Goal: Information Seeking & Learning: Learn about a topic

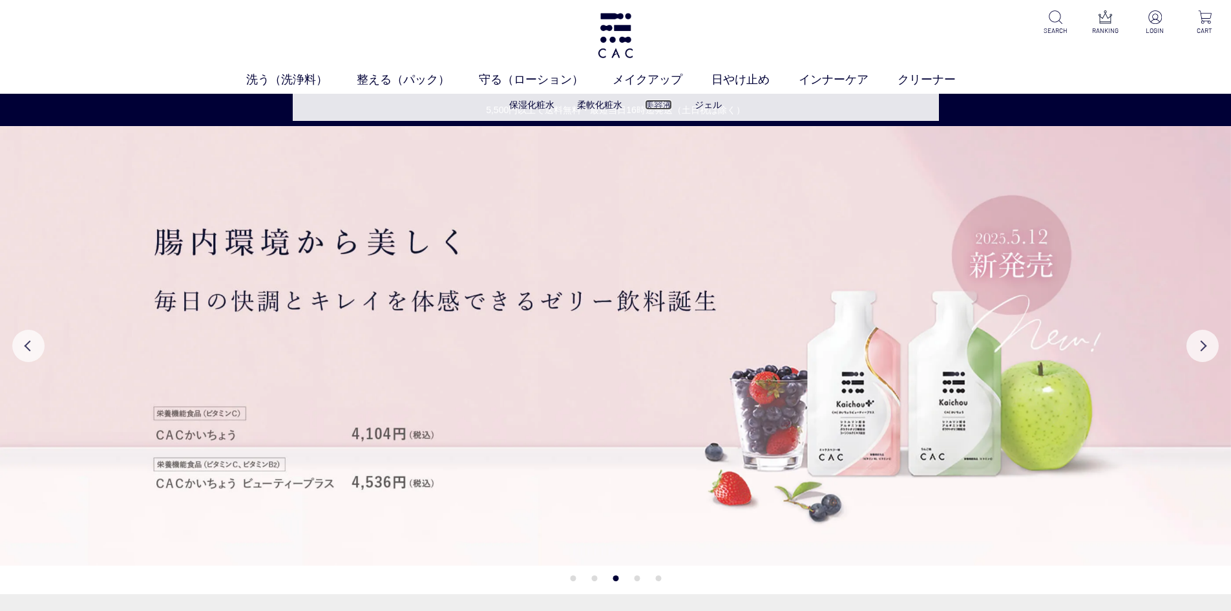
click at [650, 105] on link "美容液" at bounding box center [658, 105] width 27 height 10
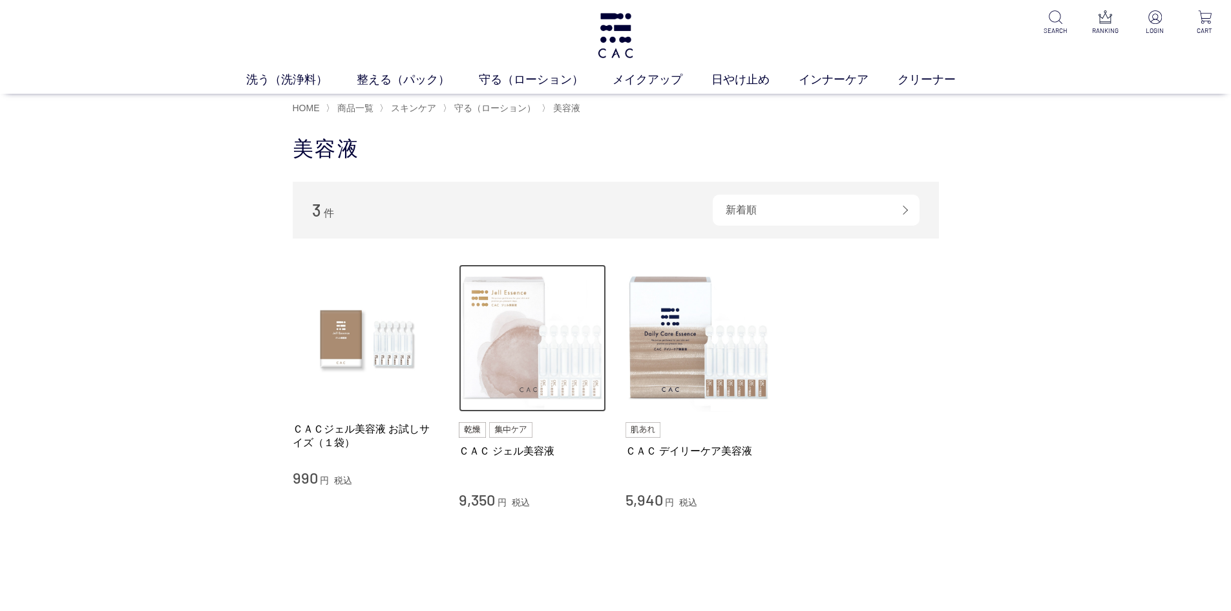
click at [529, 357] on img at bounding box center [532, 337] width 147 height 147
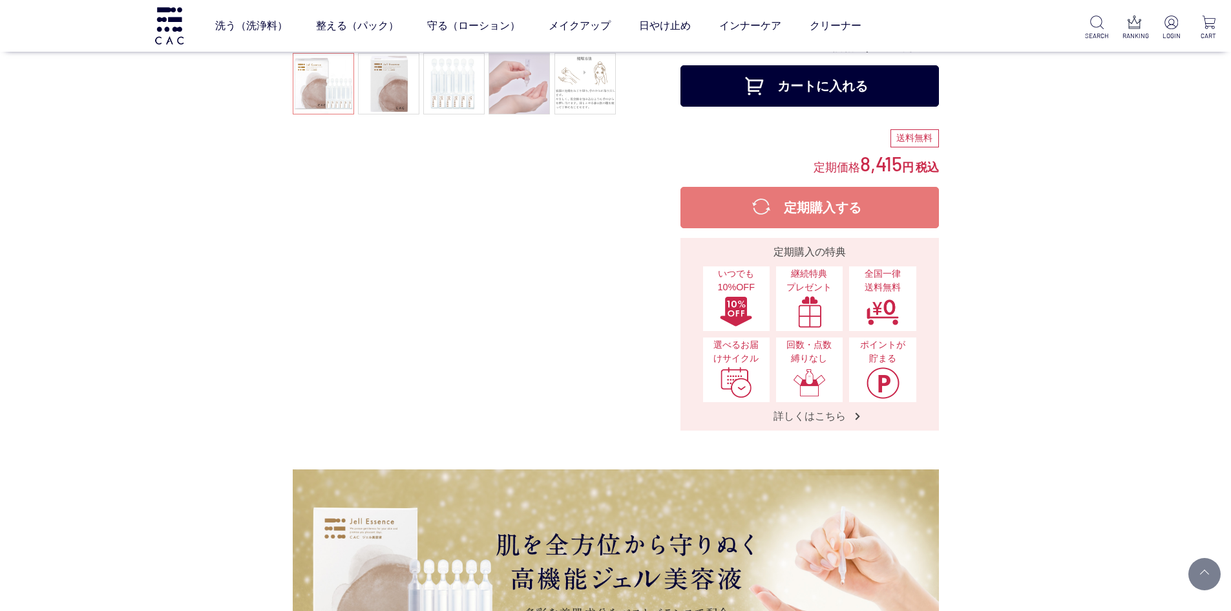
scroll to position [194, 0]
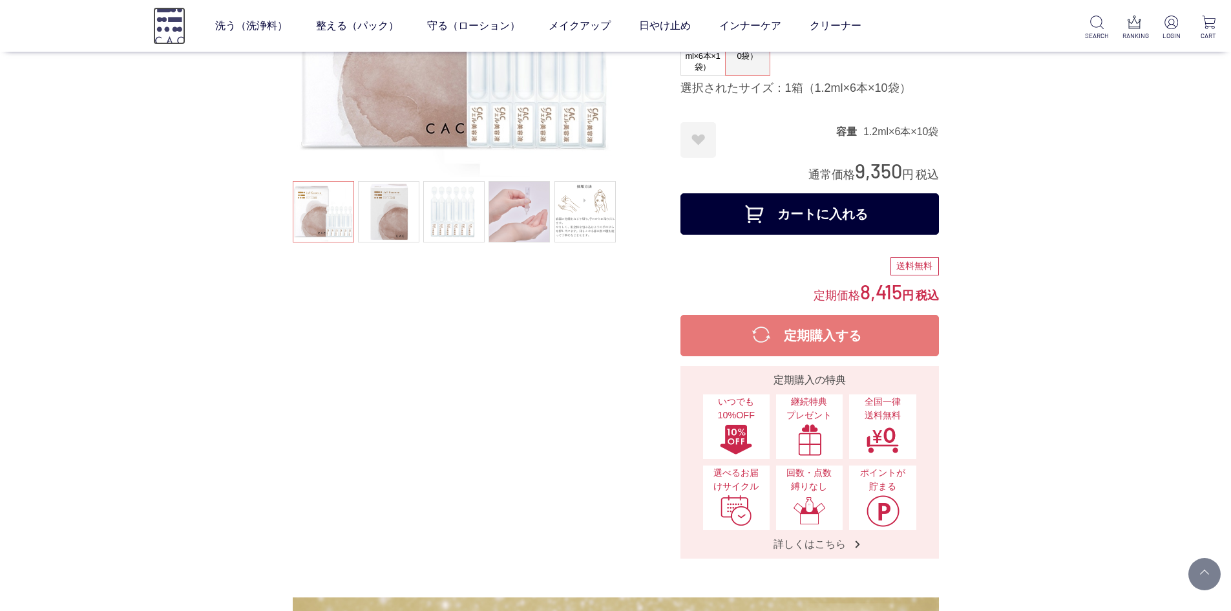
click at [169, 31] on img at bounding box center [169, 25] width 32 height 37
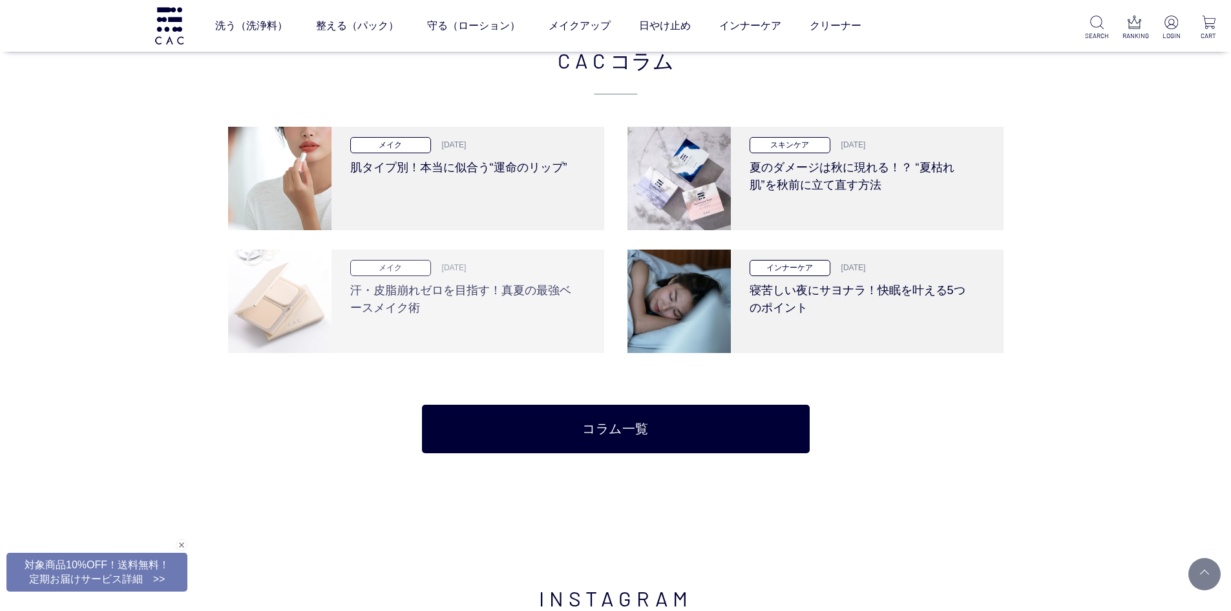
scroll to position [2585, 0]
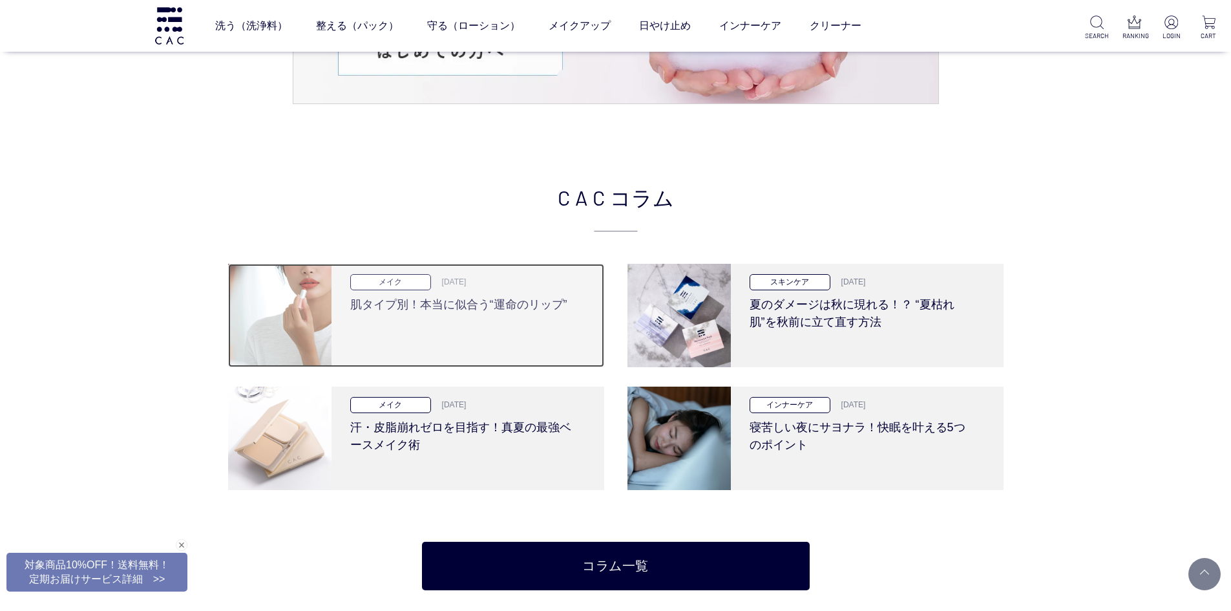
click at [288, 340] on img at bounding box center [279, 315] width 103 height 103
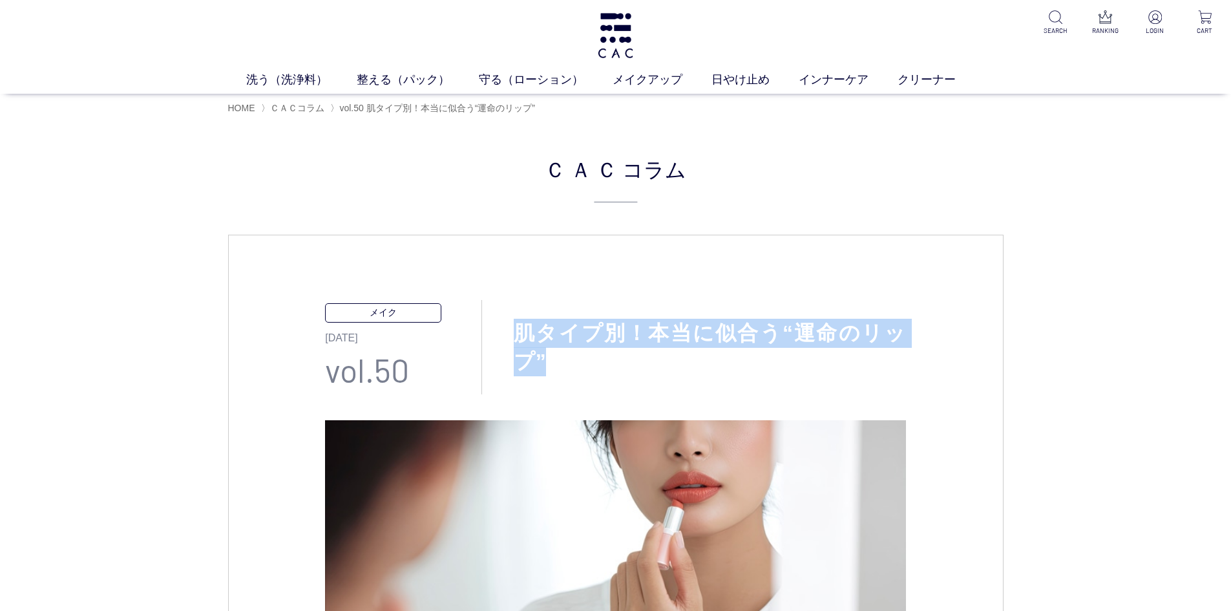
drag, startPoint x: 510, startPoint y: 325, endPoint x: 544, endPoint y: 356, distance: 46.2
click at [544, 356] on h1 "肌タイプ別！本当に似合う“運命のリップ”" at bounding box center [694, 348] width 424 height 58
copy h1 "肌タイプ別！本当に似合う“運命のリップ”"
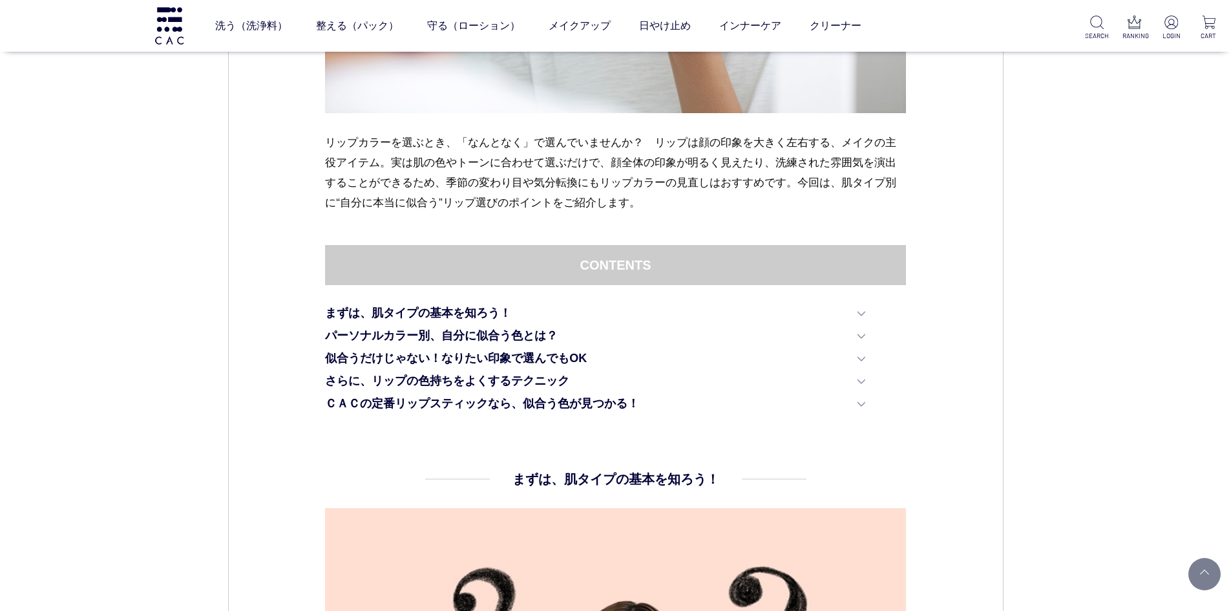
scroll to position [582, 0]
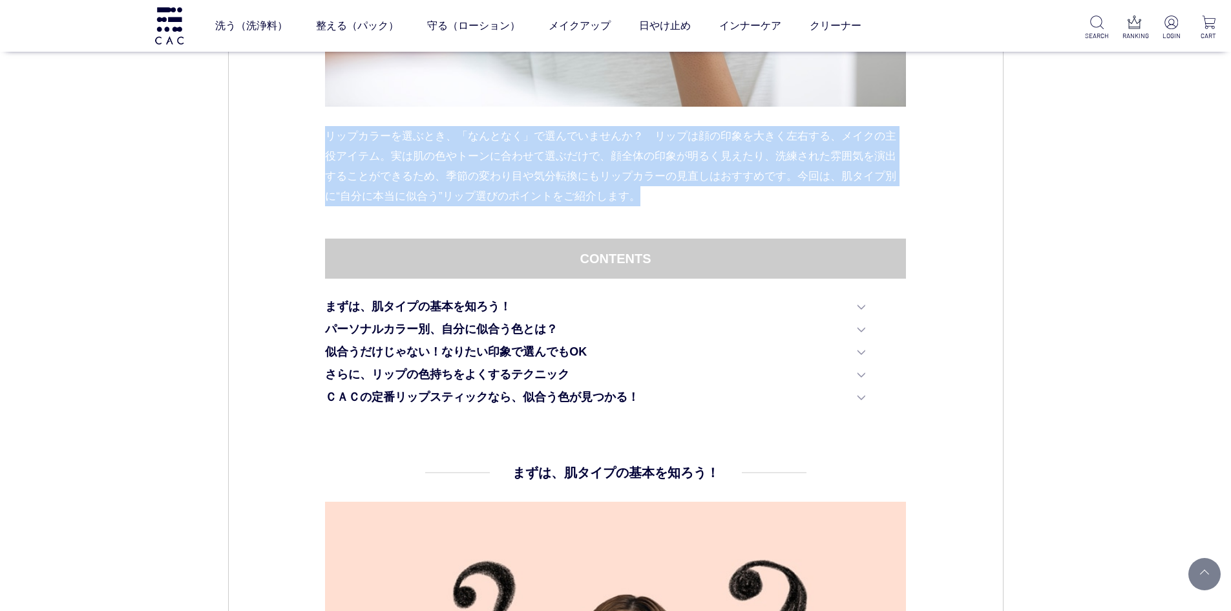
drag, startPoint x: 325, startPoint y: 132, endPoint x: 640, endPoint y: 189, distance: 320.4
click at [640, 189] on p "リップカラーを選ぶとき、「なんとなく」で選んでいませんか？　リップは顔の印象を大きく左右する、メイクの主役アイテム。実は肌の色やトーンに合わせて選ぶだけで、顔…" at bounding box center [615, 166] width 581 height 80
copy p "リップカラーを選ぶとき、「なんとなく」で選んでいませんか？　リップは顔の印象を大きく左右する、メイクの主役アイテム。実は肌の色やトーンに合わせて選ぶだけで、顔…"
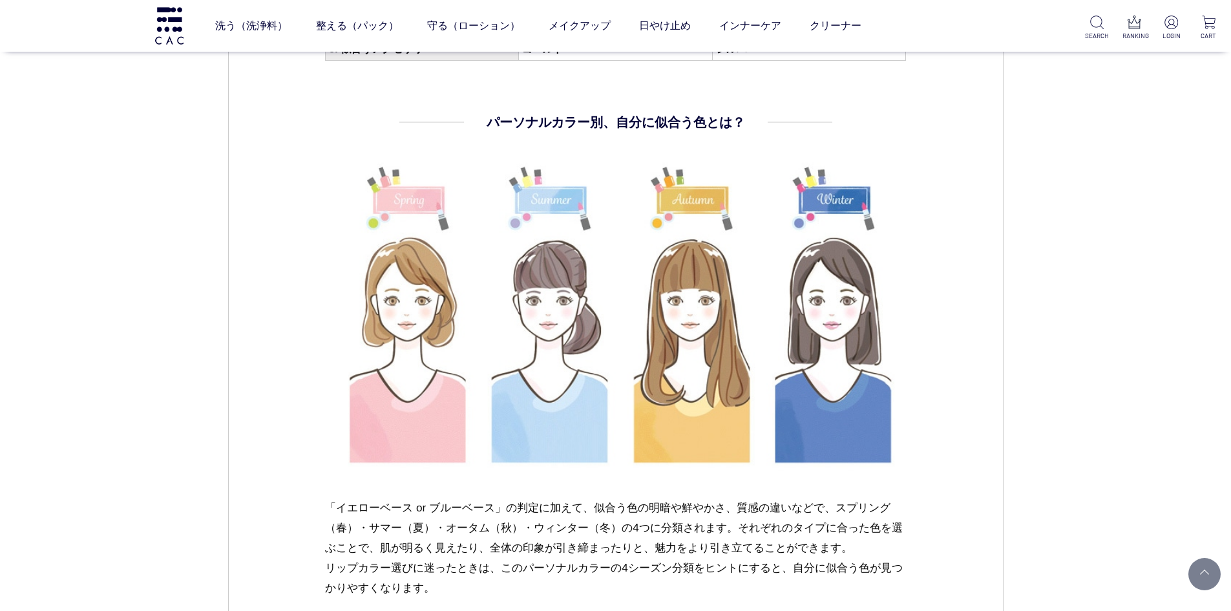
scroll to position [2003, 0]
click at [649, 303] on img at bounding box center [615, 316] width 581 height 326
drag, startPoint x: 705, startPoint y: 299, endPoint x: 651, endPoint y: 311, distance: 55.0
click at [651, 311] on img at bounding box center [615, 316] width 581 height 326
